Goal: Transaction & Acquisition: Book appointment/travel/reservation

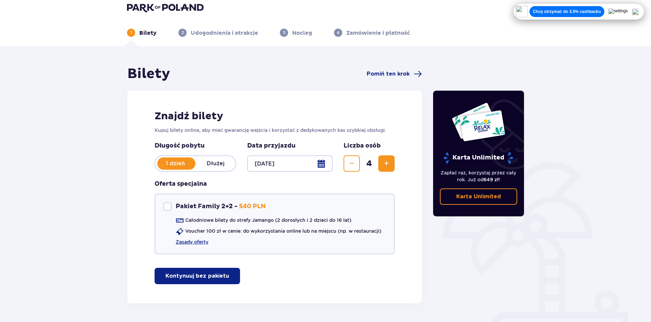
scroll to position [29, 0]
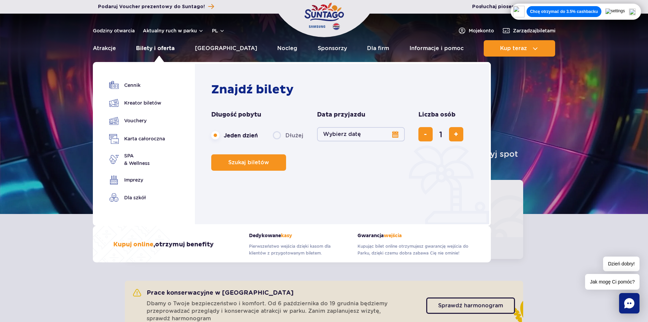
click at [157, 47] on link "Bilety i oferta" at bounding box center [155, 48] width 38 height 16
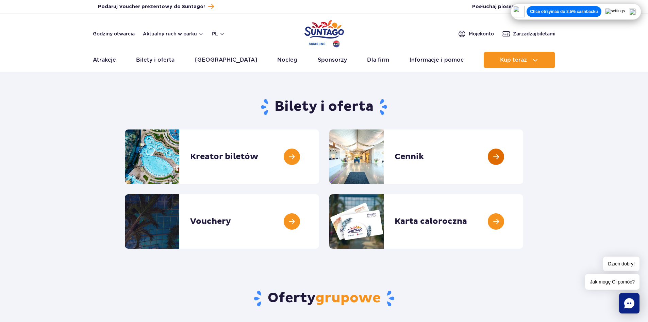
click at [524, 149] on link at bounding box center [524, 156] width 0 height 54
click at [319, 167] on link at bounding box center [319, 156] width 0 height 54
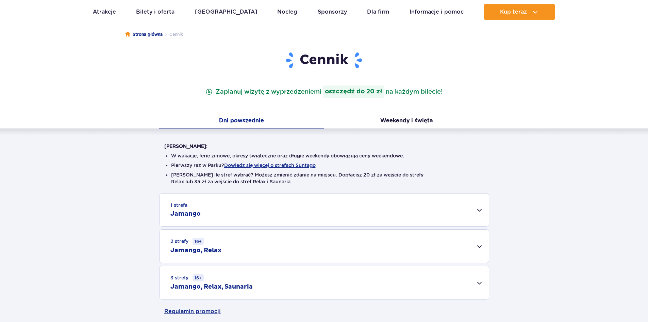
scroll to position [136, 0]
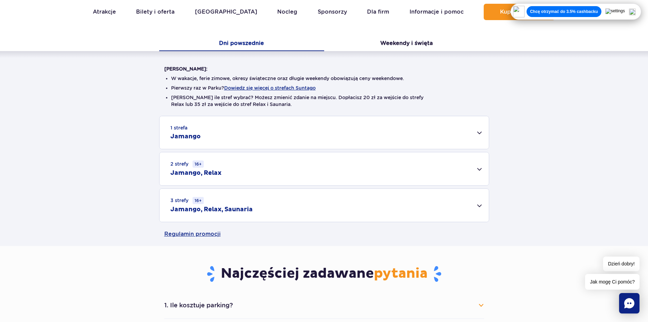
click at [477, 134] on div "1 strefa Jamango" at bounding box center [325, 132] width 330 height 33
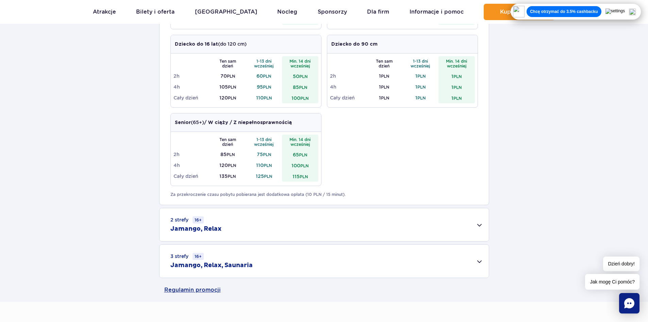
scroll to position [340, 0]
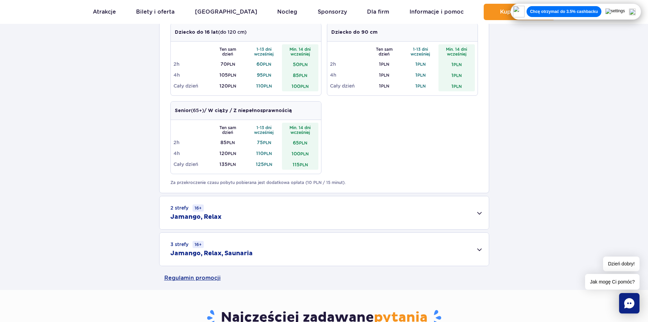
click at [243, 223] on div "2 strefy 16+ Jamango, Relax" at bounding box center [325, 212] width 330 height 33
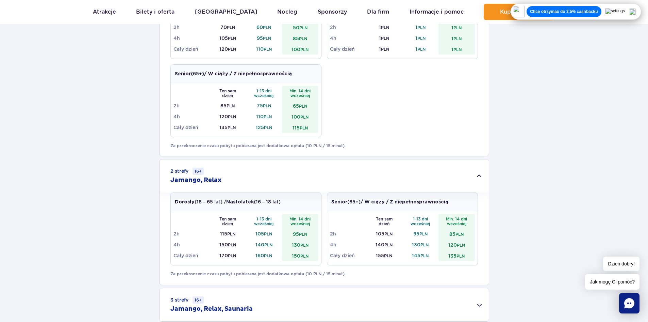
scroll to position [511, 0]
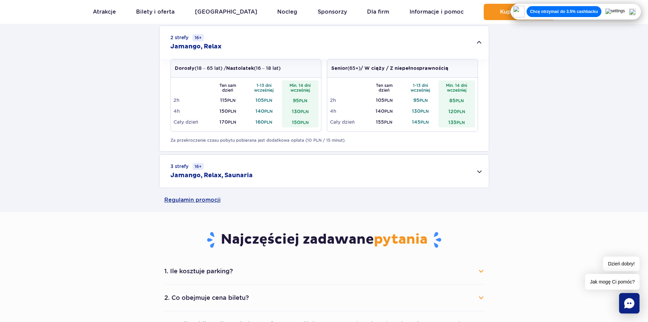
click at [351, 165] on div "3 strefy 16+ Jamango, Relax, Saunaria" at bounding box center [325, 171] width 330 height 33
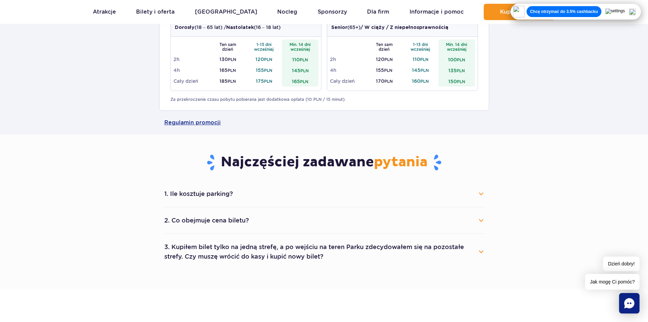
scroll to position [681, 0]
click at [354, 216] on button "2. Co obejmuje cena biletu?" at bounding box center [324, 219] width 320 height 15
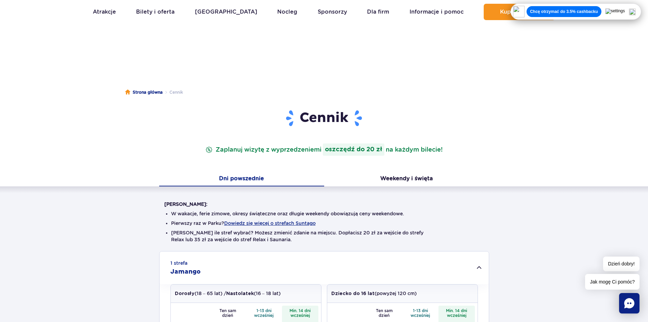
scroll to position [0, 0]
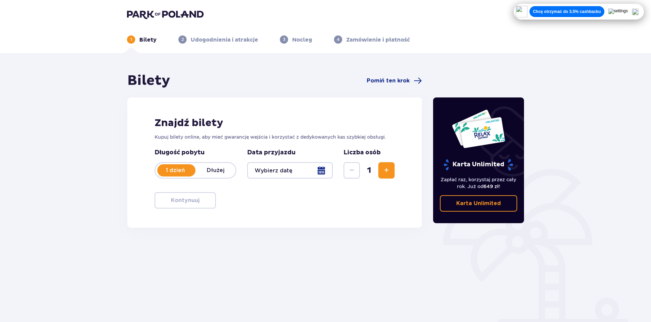
click at [308, 172] on div at bounding box center [289, 170] width 85 height 16
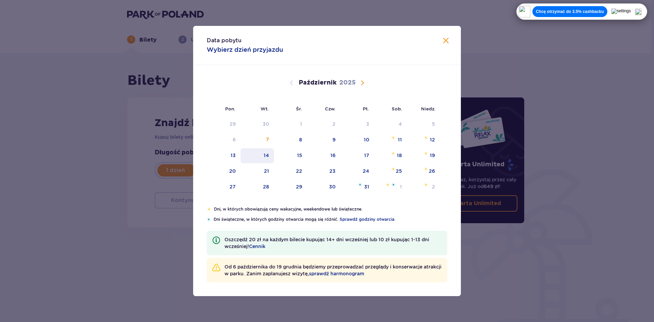
click at [264, 157] on div "14" at bounding box center [265, 155] width 5 height 7
type input "14.10.25"
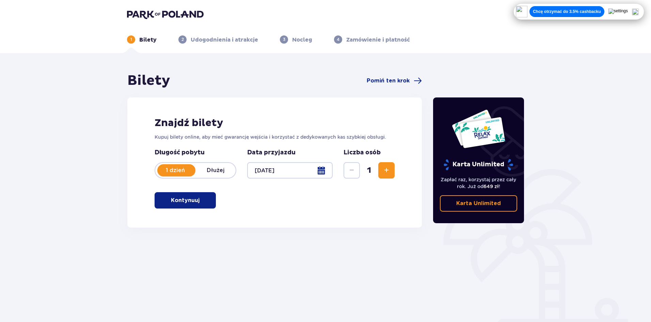
click at [267, 155] on p "Data przyjazdu" at bounding box center [271, 152] width 48 height 8
click at [389, 170] on span "Zwiększ" at bounding box center [386, 170] width 8 height 8
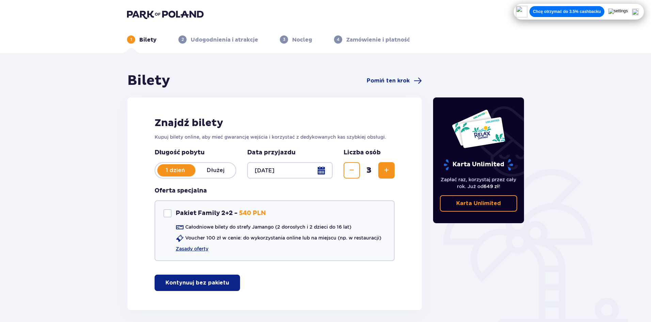
click at [389, 170] on span "Zwiększ" at bounding box center [386, 170] width 8 height 8
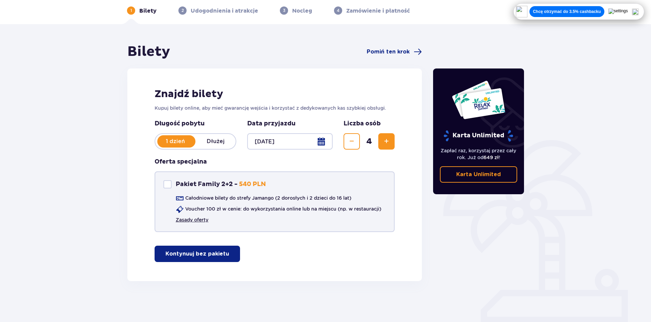
click at [186, 219] on link "Zasady oferty" at bounding box center [192, 219] width 33 height 7
click at [196, 251] on p "Kontynuuj bez pakietu" at bounding box center [197, 253] width 64 height 7
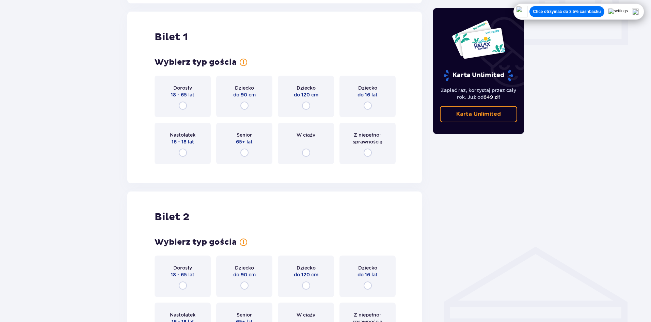
scroll to position [310, 0]
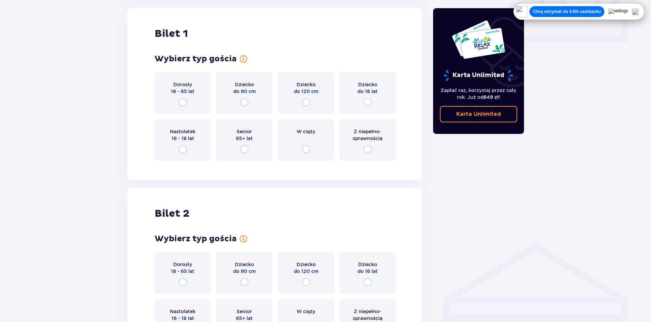
click at [184, 102] on input "radio" at bounding box center [183, 102] width 8 height 8
radio input "true"
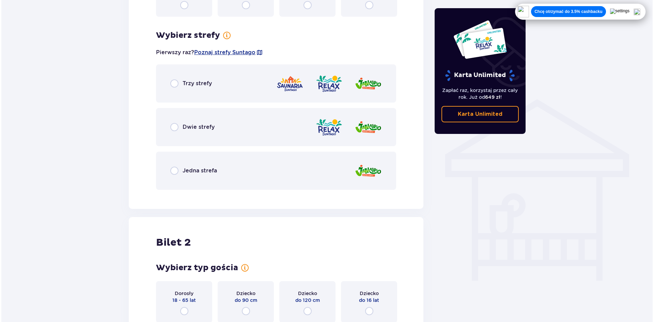
scroll to position [442, 0]
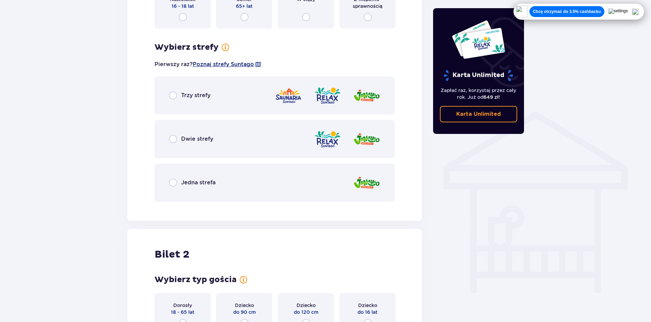
click at [238, 63] on span "Poznaj strefy Suntago" at bounding box center [223, 64] width 61 height 7
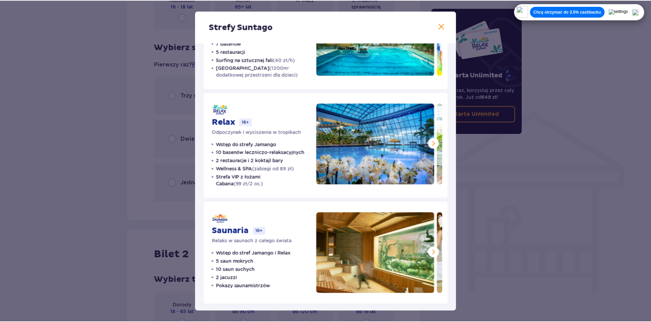
scroll to position [70, 0]
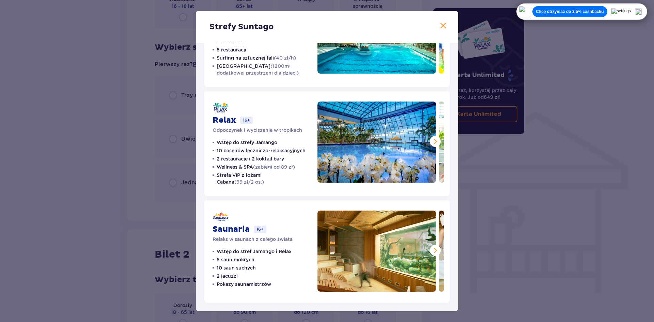
click at [441, 23] on span at bounding box center [443, 26] width 8 height 8
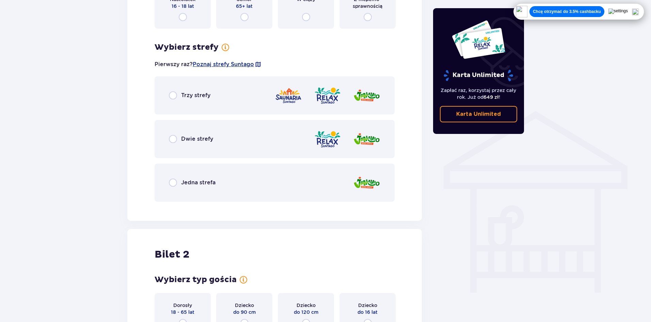
click at [175, 136] on input "radio" at bounding box center [173, 139] width 8 height 8
radio input "true"
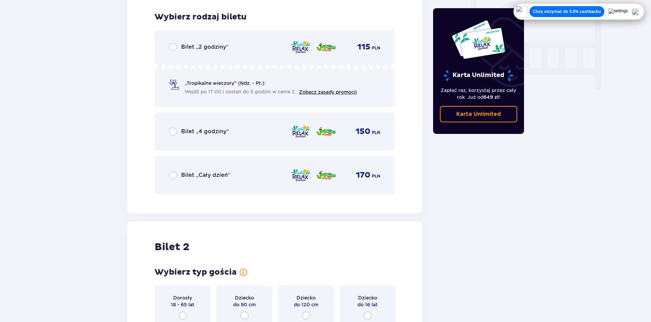
scroll to position [649, 0]
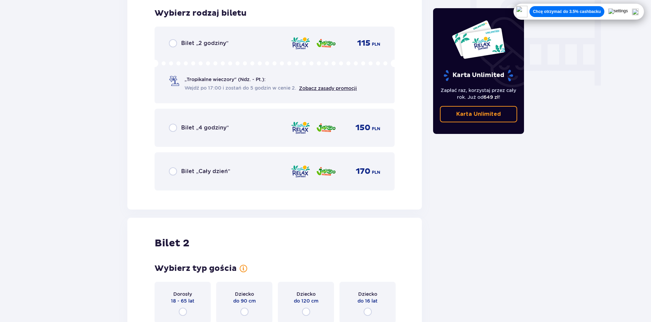
click at [178, 172] on div "Bilet „Cały dzień”" at bounding box center [199, 171] width 61 height 8
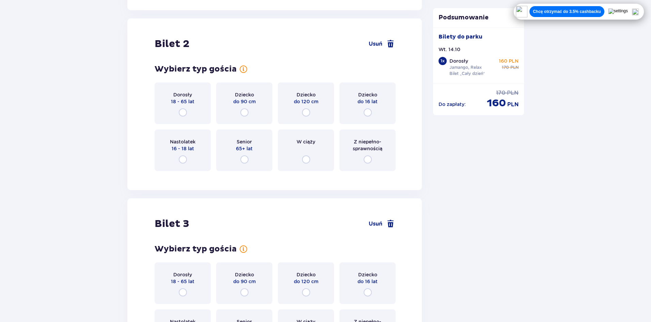
scroll to position [858, 0]
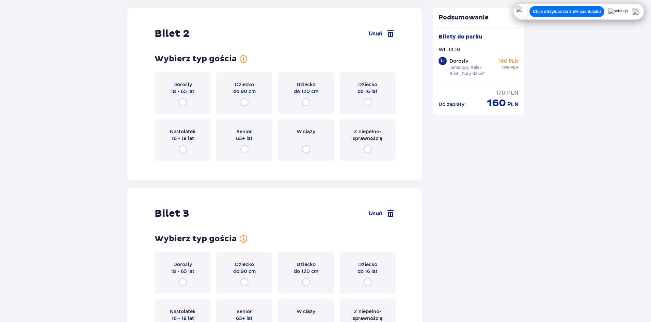
click at [310, 148] on div "W ciąży" at bounding box center [306, 140] width 56 height 42
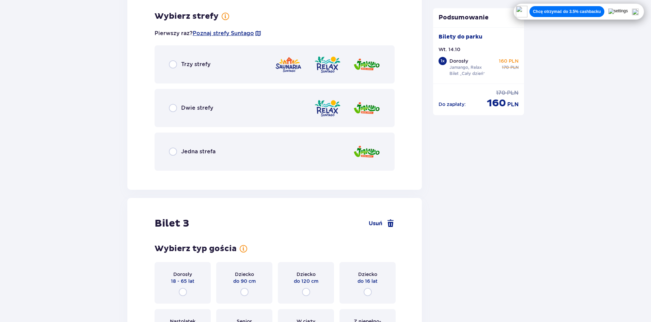
scroll to position [1024, 0]
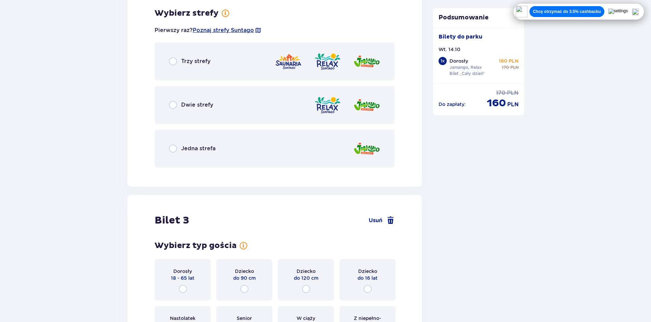
click at [177, 106] on input "radio" at bounding box center [173, 105] width 8 height 8
radio input "true"
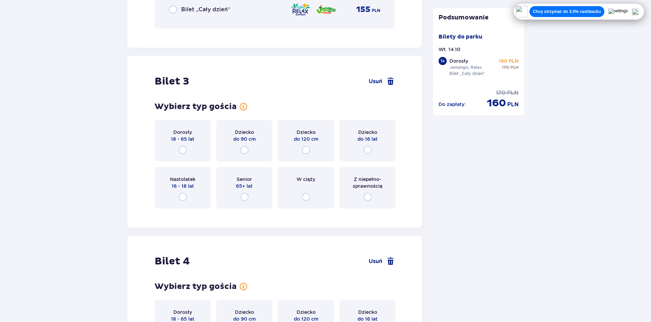
scroll to position [1367, 0]
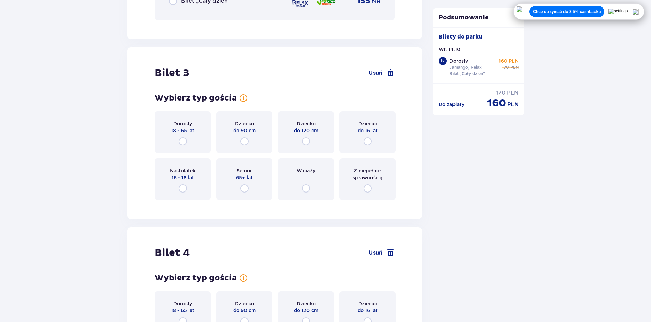
click at [244, 140] on input "radio" at bounding box center [244, 141] width 8 height 8
radio input "true"
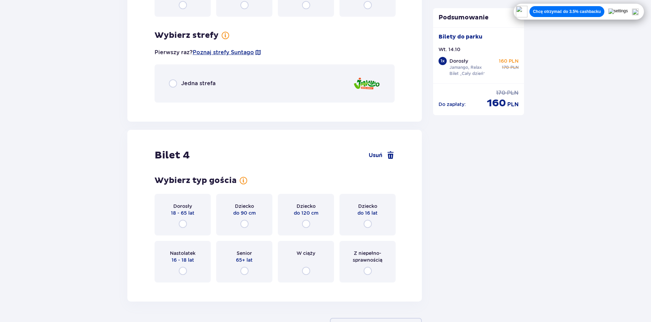
scroll to position [1539, 0]
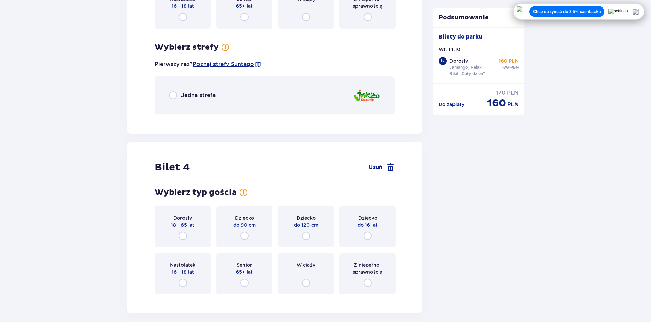
click at [205, 95] on span "Jedna strefa" at bounding box center [198, 95] width 34 height 7
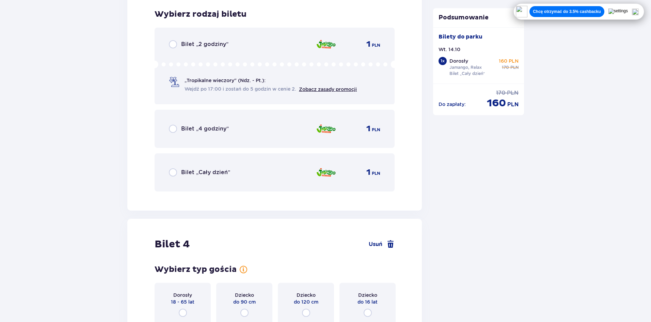
scroll to position [1658, 0]
click at [198, 170] on span "Bilet „Cały dzień”" at bounding box center [205, 170] width 49 height 7
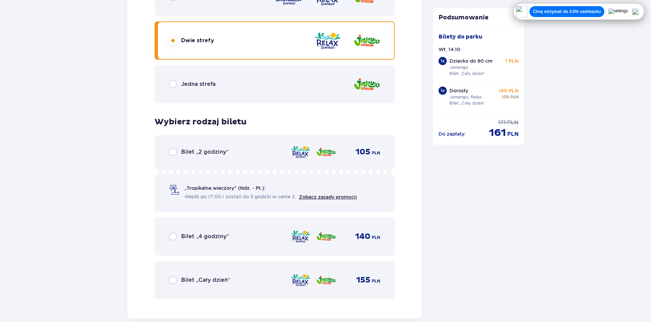
scroll to position [1130, 0]
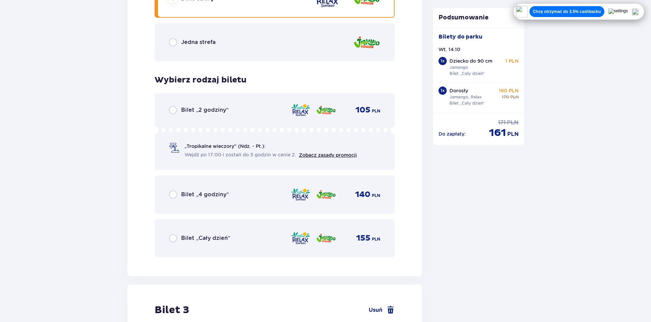
click at [172, 240] on input "radio" at bounding box center [173, 238] width 8 height 8
radio input "true"
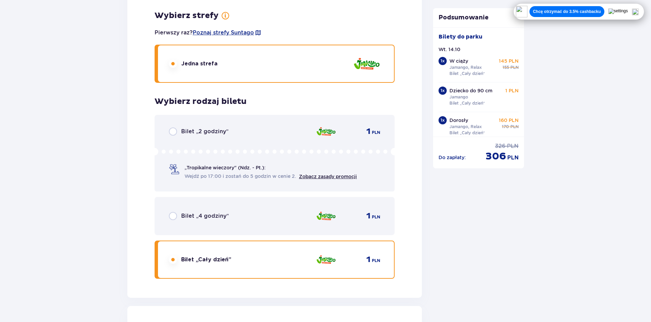
scroll to position [1799, 0]
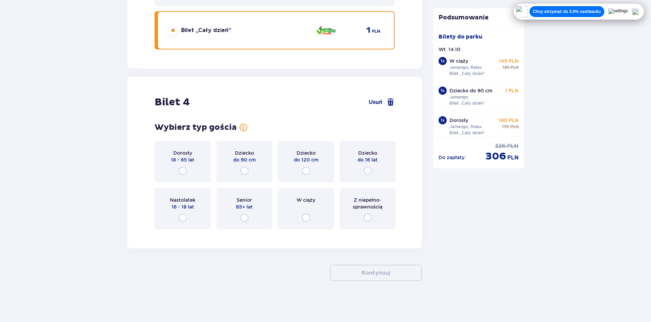
click at [306, 170] on input "radio" at bounding box center [306, 170] width 8 height 8
radio input "true"
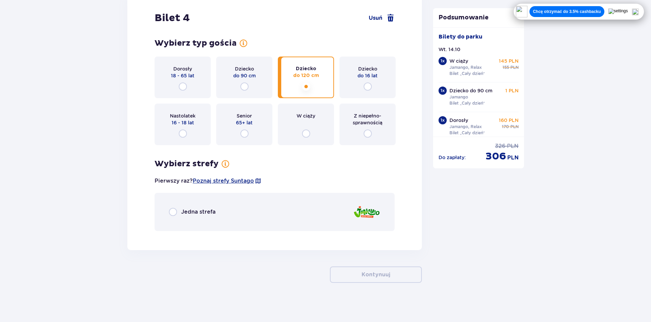
scroll to position [1885, 0]
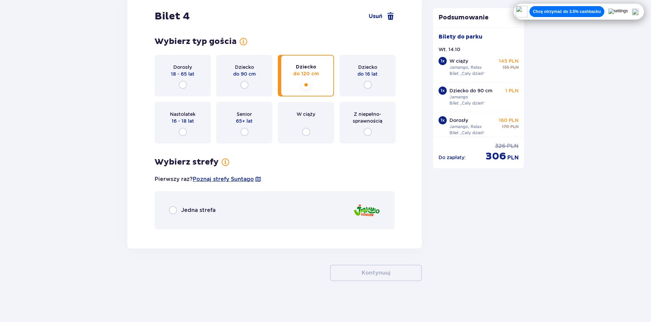
click at [197, 207] on span "Jedna strefa" at bounding box center [198, 209] width 34 height 7
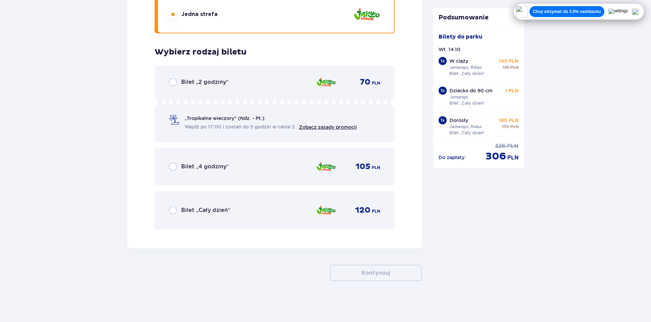
scroll to position [1945, 0]
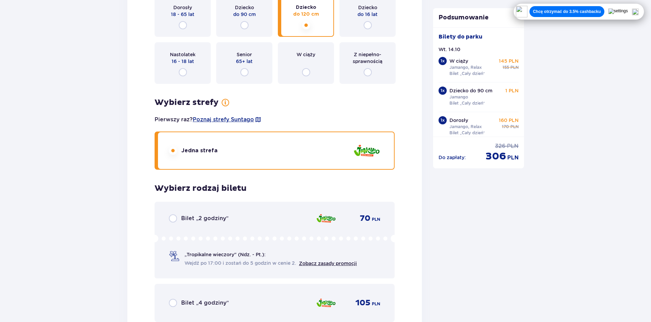
click at [366, 25] on input "radio" at bounding box center [368, 25] width 8 height 8
radio input "true"
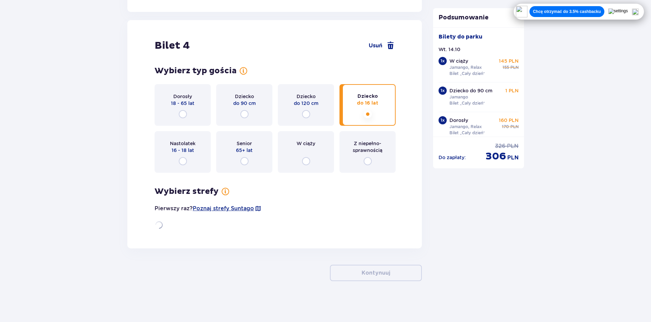
scroll to position [1885, 0]
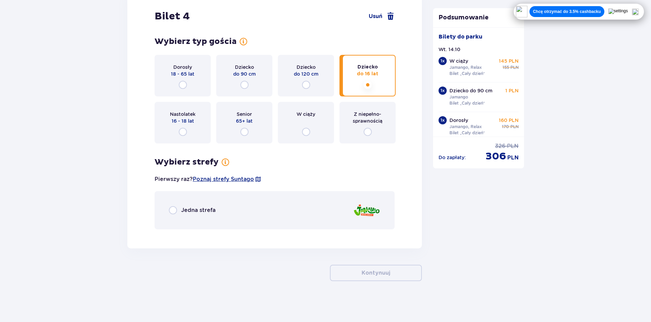
drag, startPoint x: 185, startPoint y: 204, endPoint x: 184, endPoint y: 209, distance: 5.2
click at [185, 205] on div "Jedna strefa" at bounding box center [275, 210] width 240 height 38
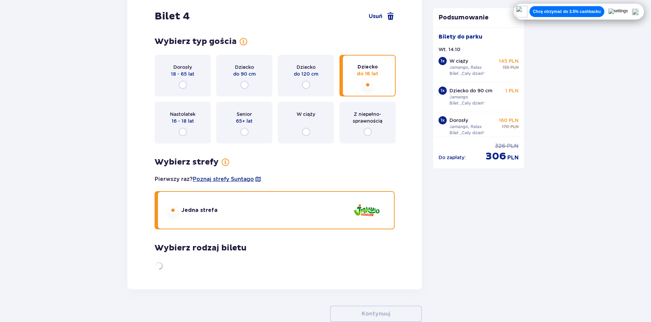
click at [184, 209] on span "Jedna strefa" at bounding box center [199, 209] width 36 height 7
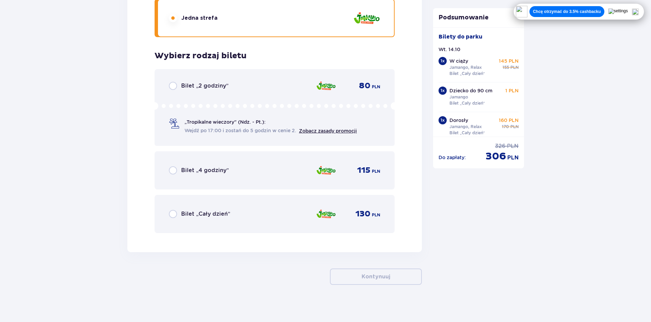
scroll to position [2081, 0]
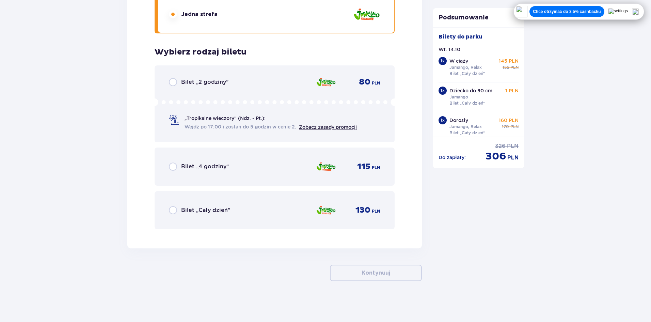
click at [206, 209] on span "Bilet „Cały dzień”" at bounding box center [205, 209] width 49 height 7
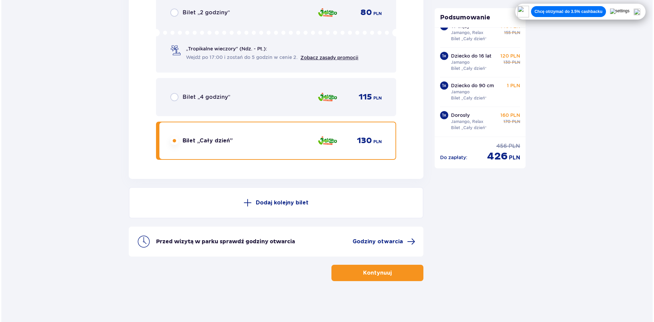
scroll to position [36, 0]
click at [398, 244] on span "Godziny otwarcia" at bounding box center [376, 241] width 50 height 7
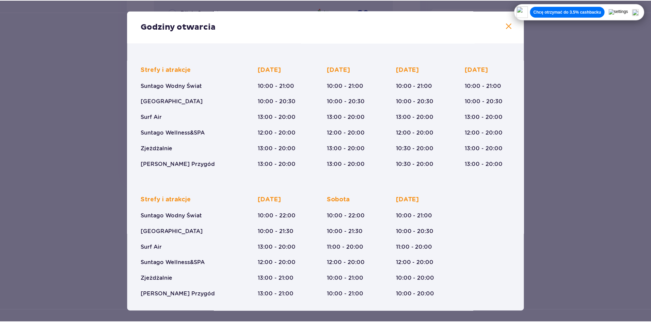
scroll to position [38, 0]
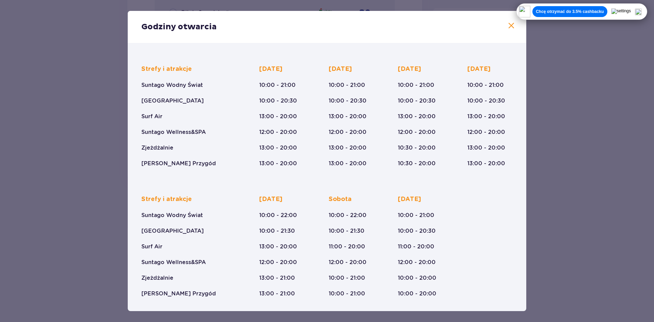
click at [510, 26] on span at bounding box center [511, 26] width 8 height 8
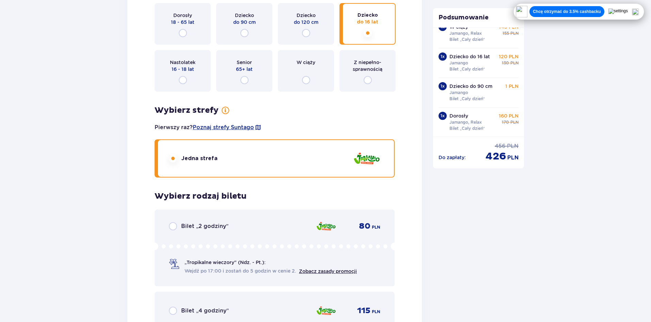
scroll to position [1844, 0]
